Goal: Task Accomplishment & Management: Use online tool/utility

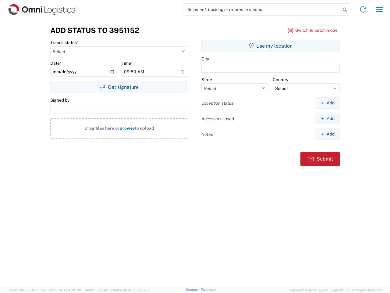
click at [262, 9] on input "search" at bounding box center [262, 10] width 158 height 12
click at [345, 10] on icon at bounding box center [345, 9] width 9 height 9
click at [363, 9] on icon at bounding box center [364, 10] width 10 height 10
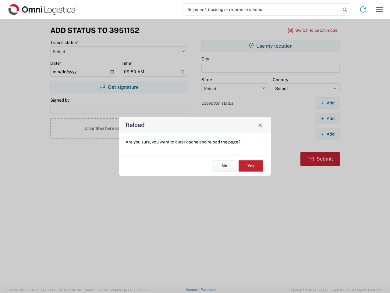
click at [380, 9] on agx-block-ui "Shipment request Shipment tracking Transit update Batch process Add Status to 3…" at bounding box center [195, 146] width 390 height 293
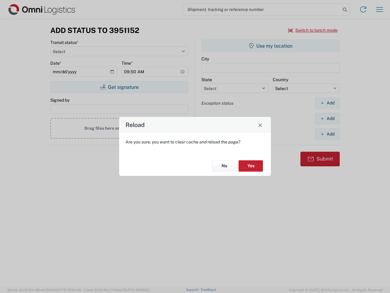
click at [313, 30] on div "Reload Are you sure, you want to clear cache and reload the page? No Yes" at bounding box center [195, 146] width 390 height 293
click at [119, 87] on div "Reload Are you sure, you want to clear cache and reload the page? No Yes" at bounding box center [195, 146] width 390 height 293
click at [271, 46] on div "Reload Are you sure, you want to clear cache and reload the page? No Yes" at bounding box center [195, 146] width 390 height 293
click at [327, 103] on div "Reload Are you sure, you want to clear cache and reload the page? No Yes" at bounding box center [195, 146] width 390 height 293
click at [327, 118] on div "Reload Are you sure, you want to clear cache and reload the page? No Yes" at bounding box center [195, 146] width 390 height 293
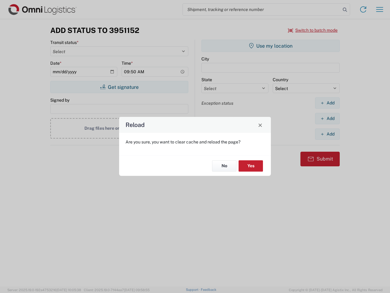
click at [327, 134] on div "Reload Are you sure, you want to clear cache and reload the page? No Yes" at bounding box center [195, 146] width 390 height 293
